Goal: Information Seeking & Learning: Check status

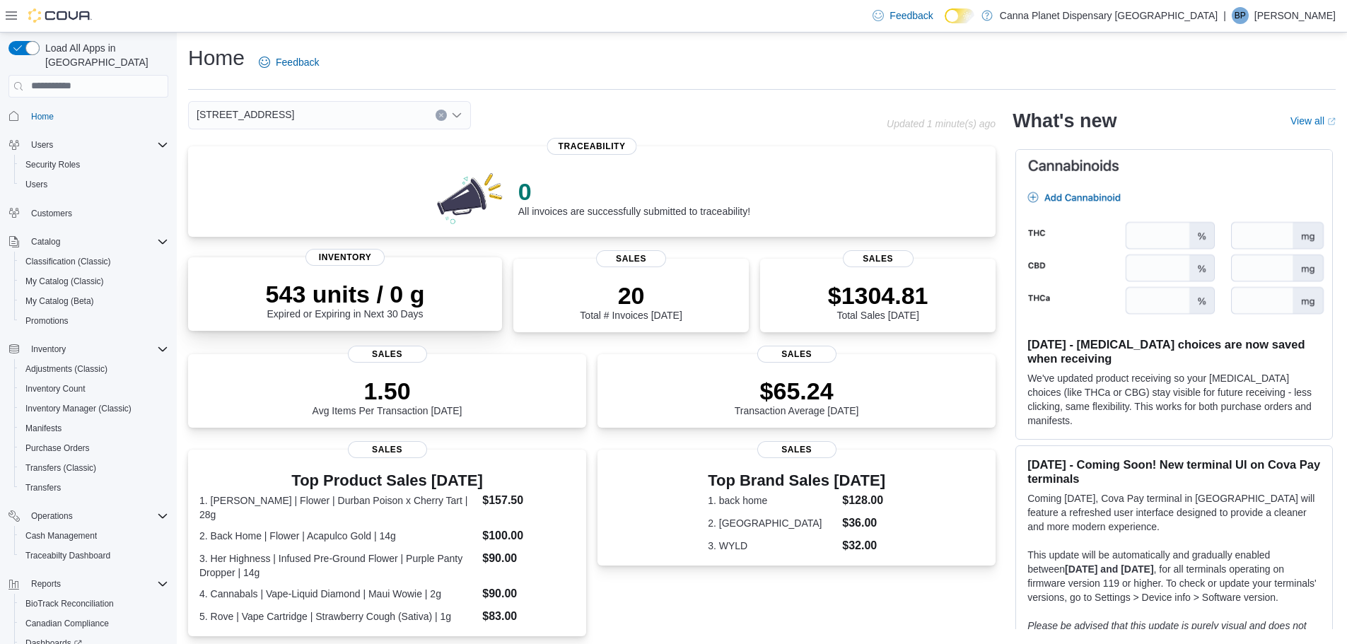
click at [252, 298] on div "543 units / 0 g Expired or Expiring in Next 30 Days" at bounding box center [344, 296] width 291 height 45
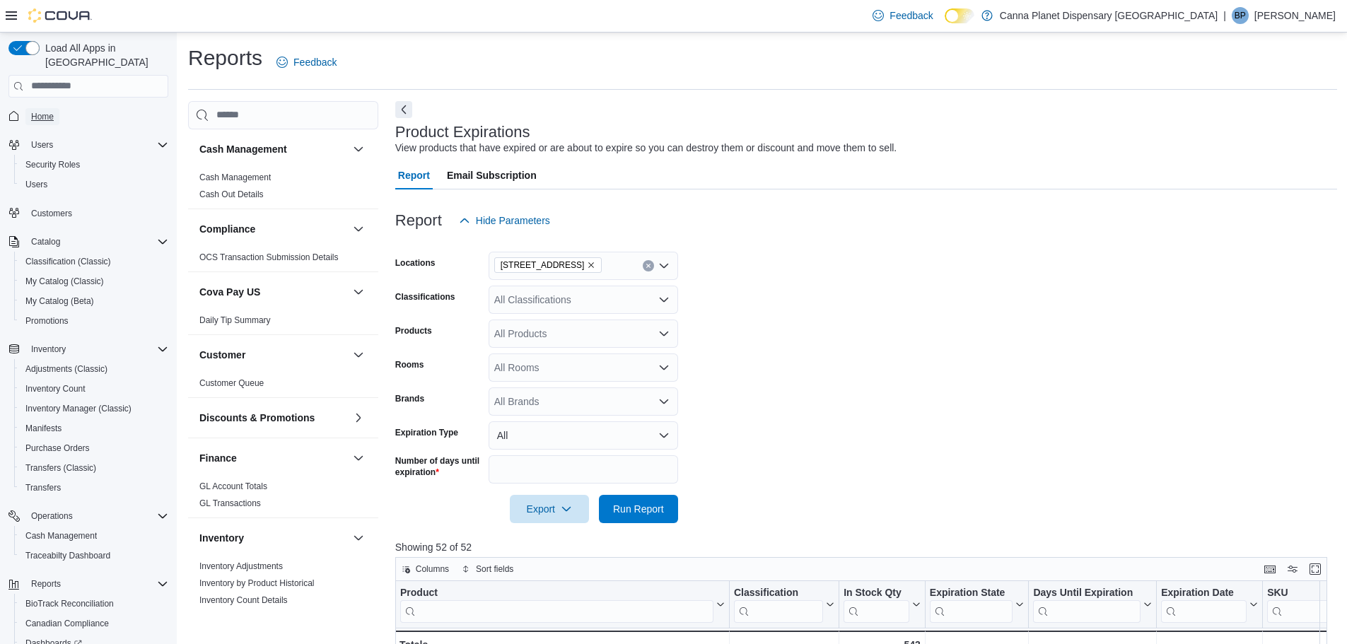
click at [44, 111] on span "Home" at bounding box center [42, 116] width 23 height 11
